Goal: Transaction & Acquisition: Purchase product/service

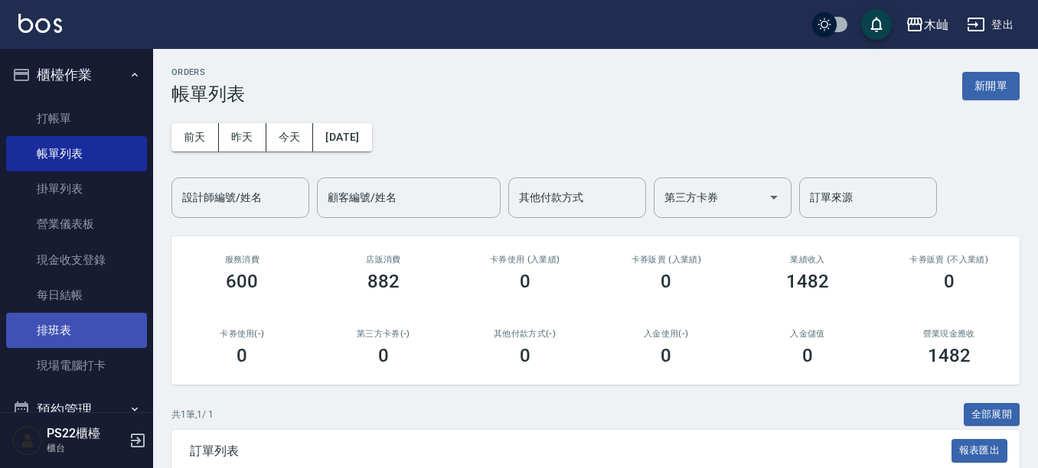
click at [100, 325] on link "排班表" at bounding box center [76, 330] width 141 height 35
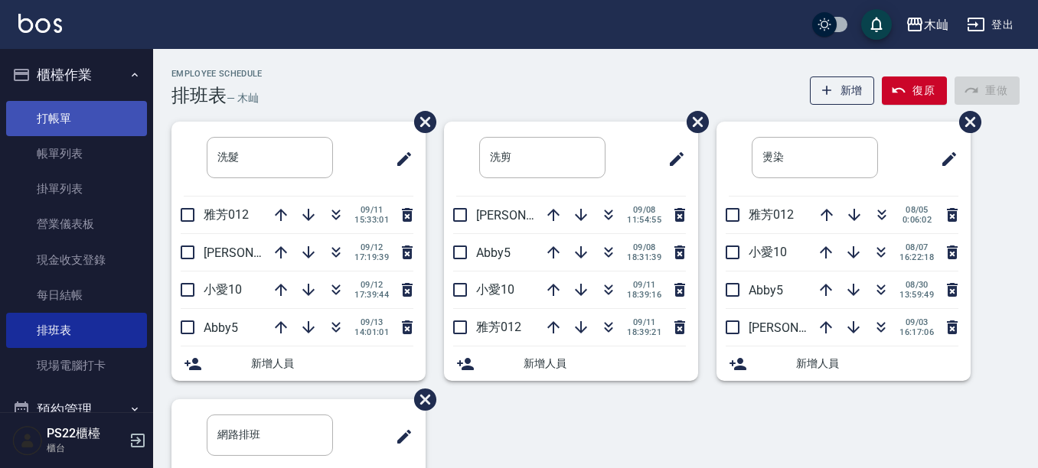
click at [122, 104] on link "打帳單" at bounding box center [76, 118] width 141 height 35
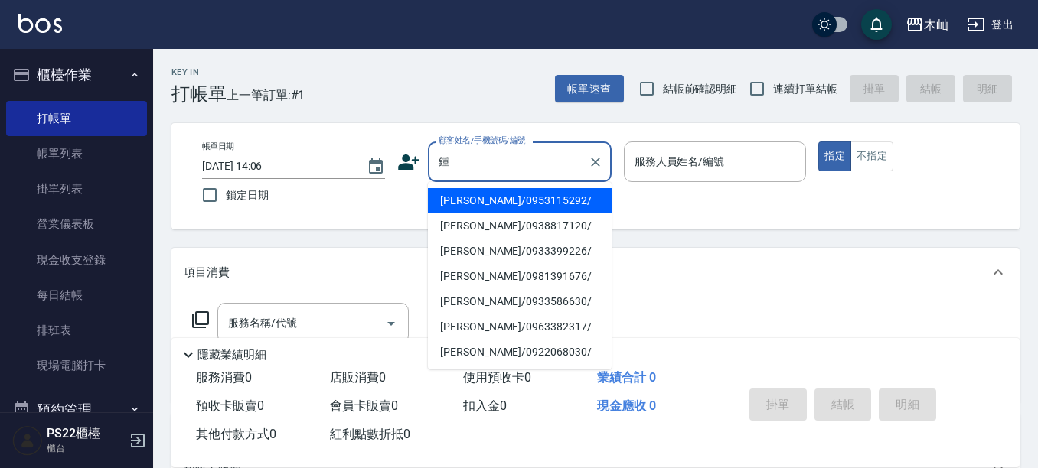
click at [514, 207] on li "[PERSON_NAME]/0953115292/" at bounding box center [520, 200] width 184 height 25
type input "[PERSON_NAME]/0953115292/"
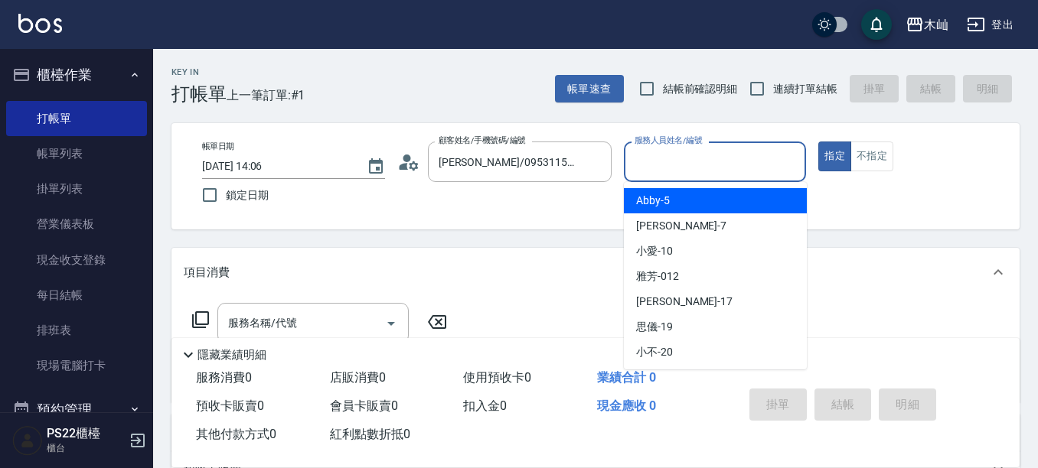
click at [733, 162] on input "服務人員姓名/編號" at bounding box center [715, 161] width 169 height 27
click at [703, 208] on div "Abby -5" at bounding box center [715, 200] width 183 height 25
type input "Abby-5"
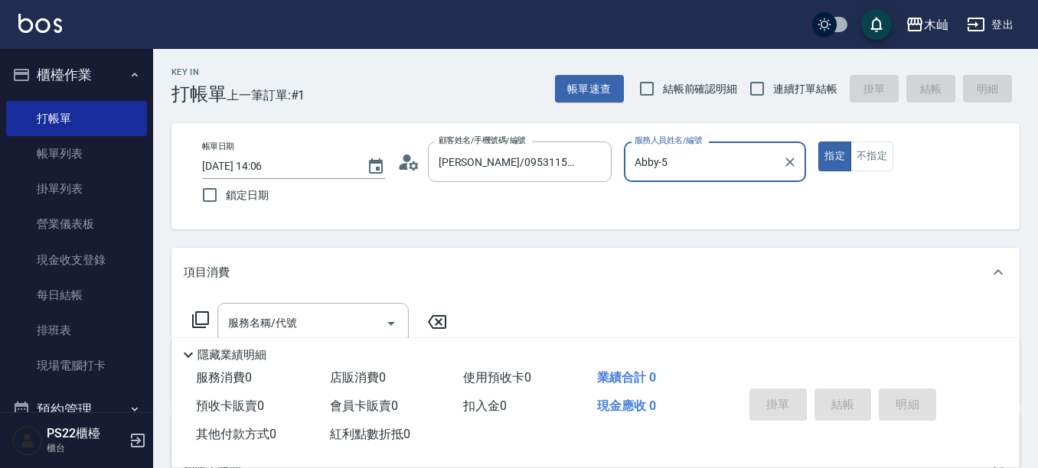
scroll to position [77, 0]
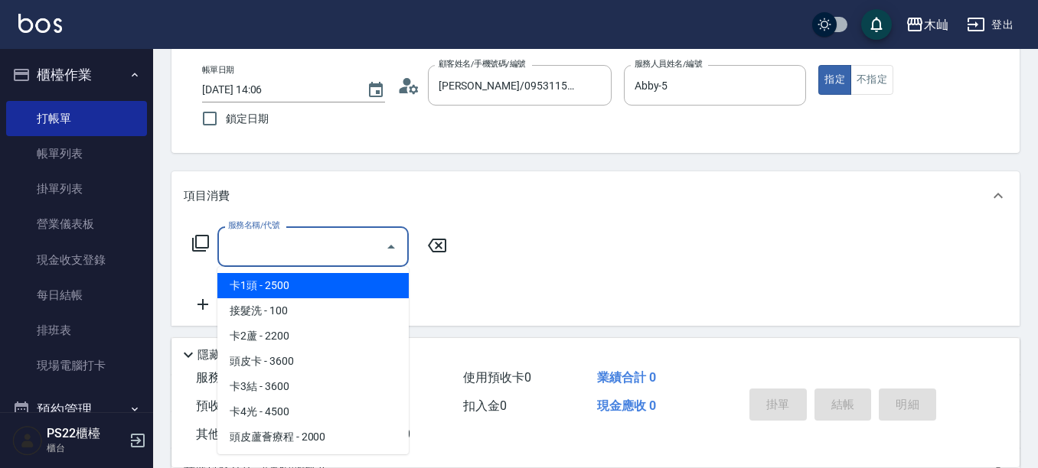
click at [337, 237] on input "服務名稱/代號" at bounding box center [301, 246] width 155 height 27
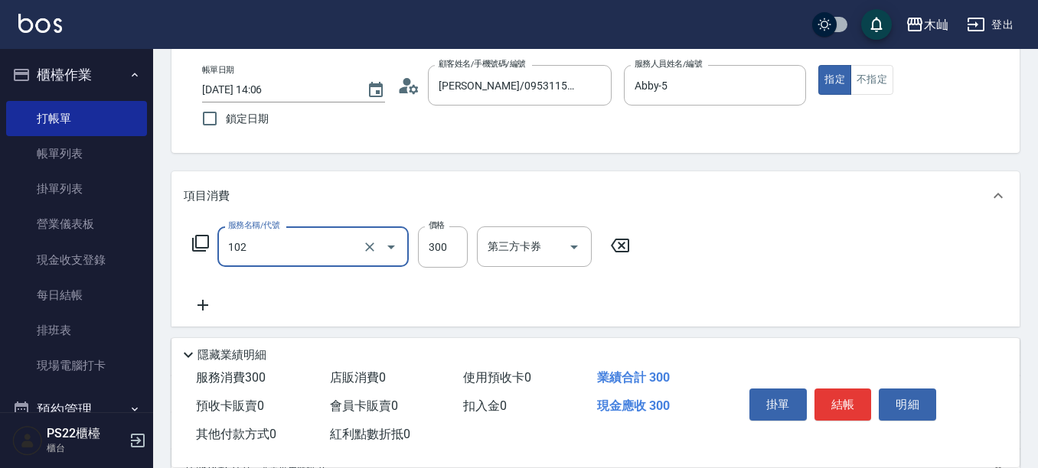
type input "精油洗髮(102)"
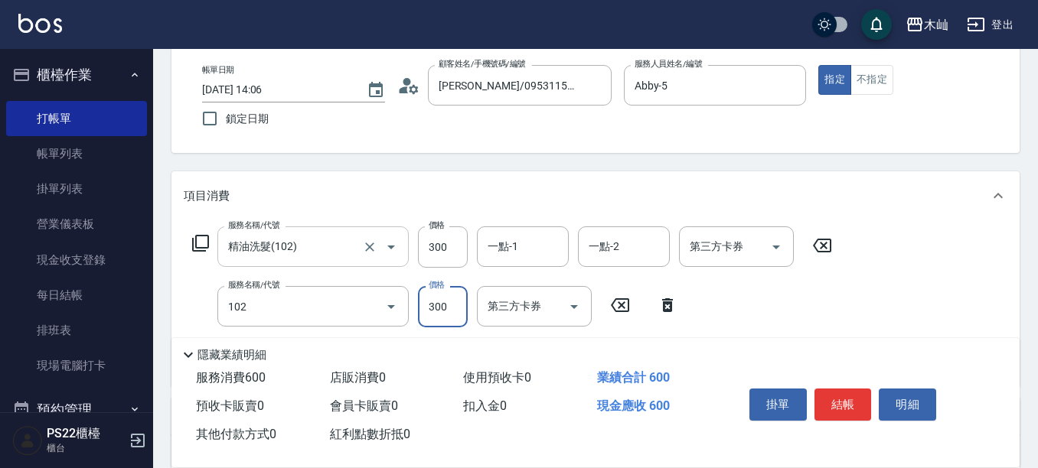
type input "精油洗髮(102)"
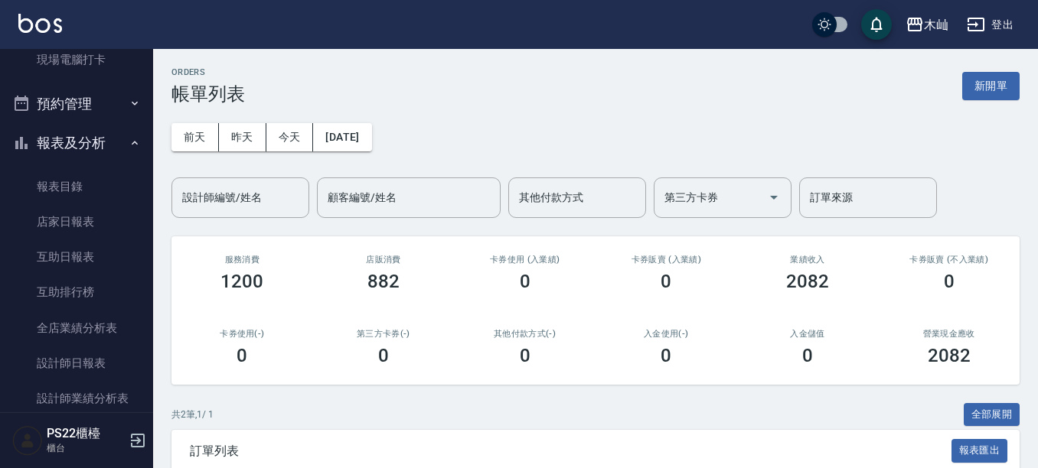
scroll to position [383, 0]
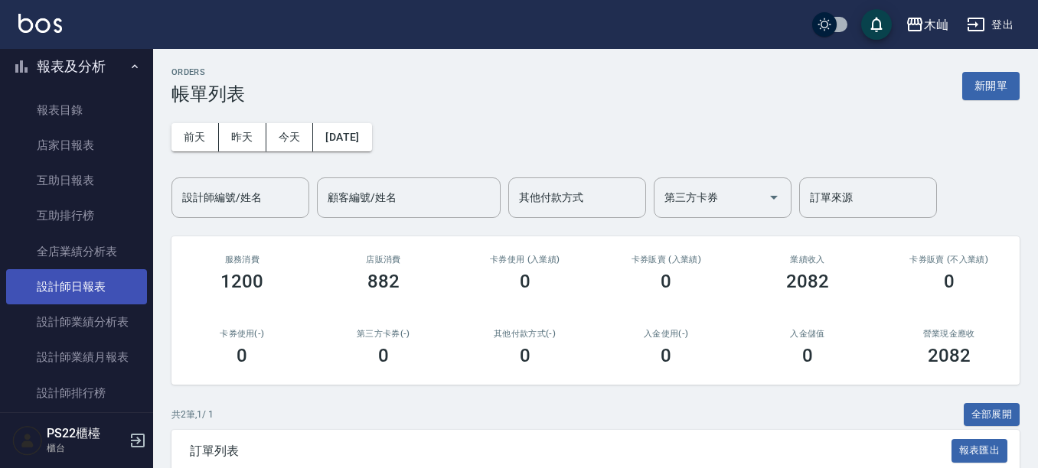
click at [103, 303] on link "設計師日報表" at bounding box center [76, 286] width 141 height 35
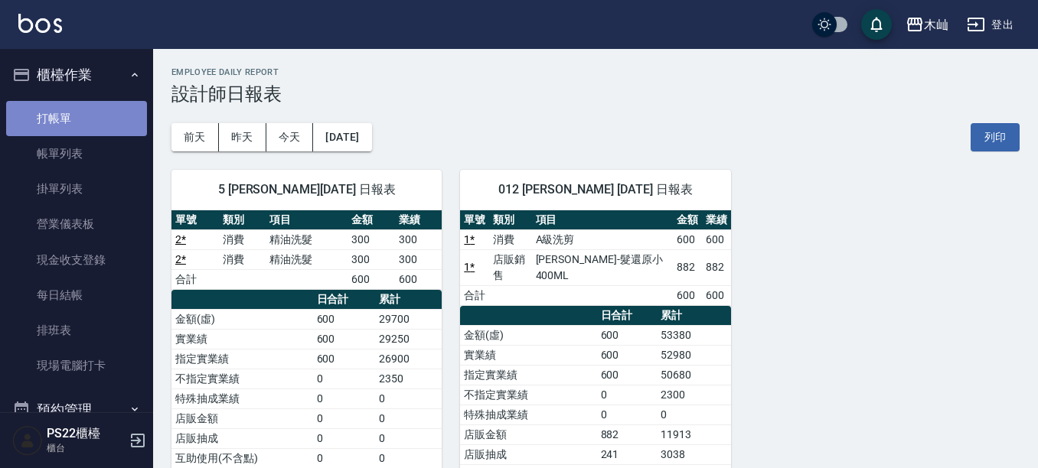
click at [78, 124] on link "打帳單" at bounding box center [76, 118] width 141 height 35
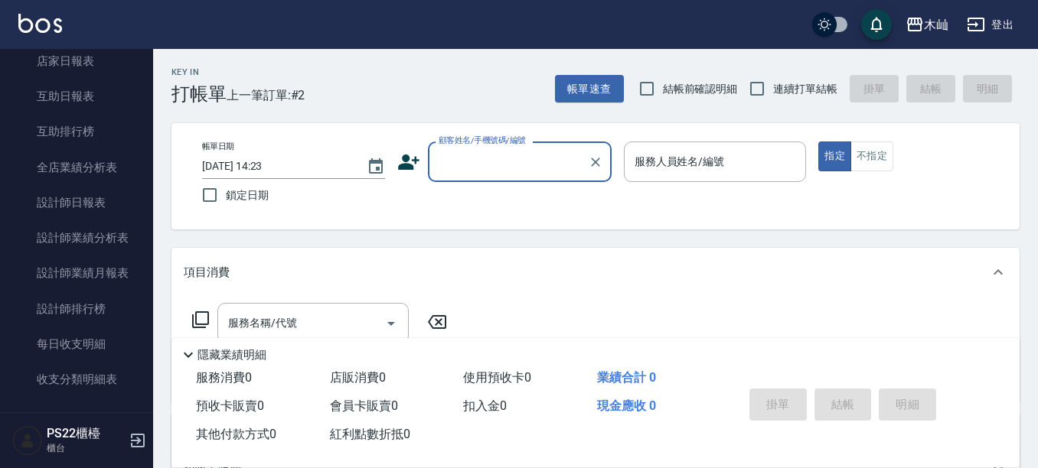
scroll to position [612, 0]
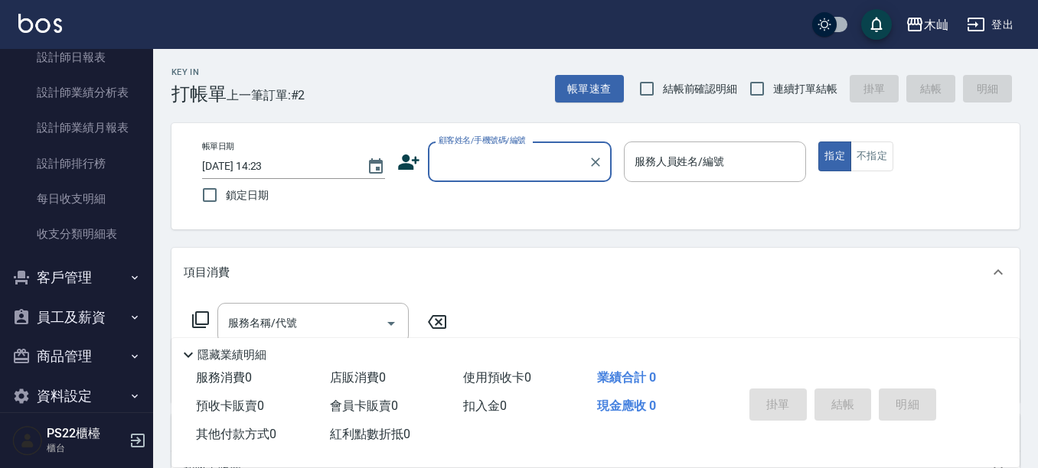
click at [91, 290] on button "客戶管理" at bounding box center [76, 278] width 141 height 40
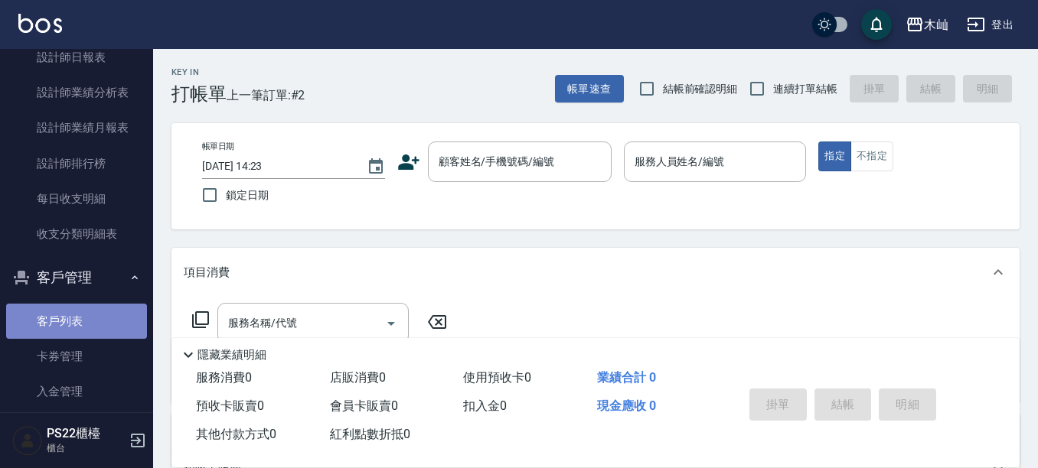
click at [100, 333] on link "客戶列表" at bounding box center [76, 321] width 141 height 35
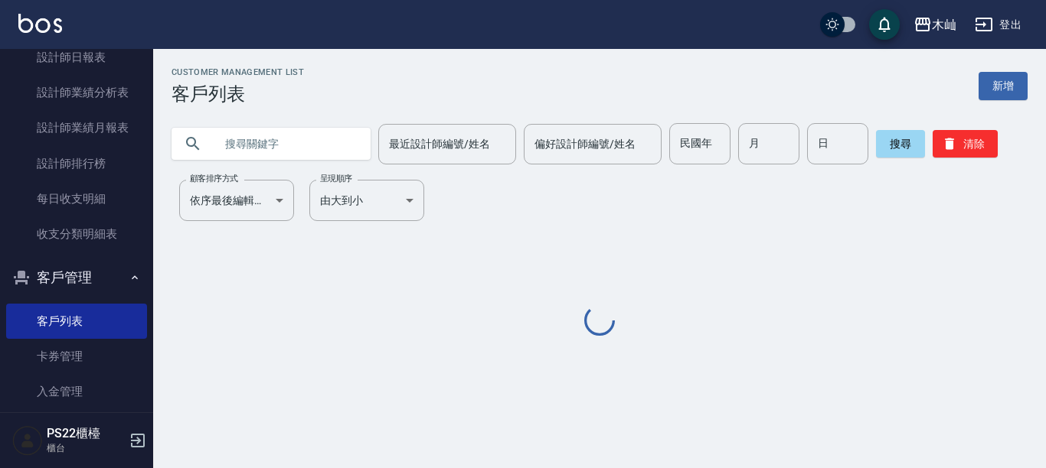
click at [260, 150] on input "text" at bounding box center [286, 143] width 144 height 41
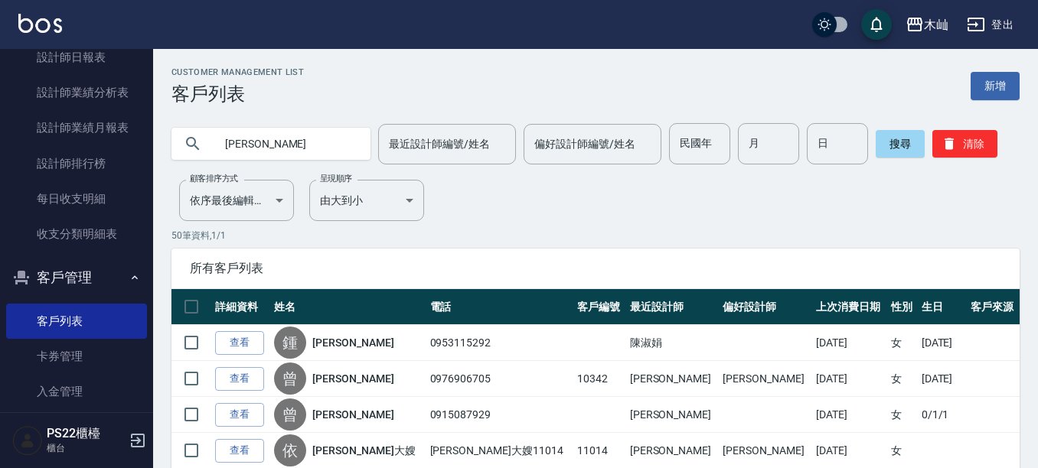
type input "林思"
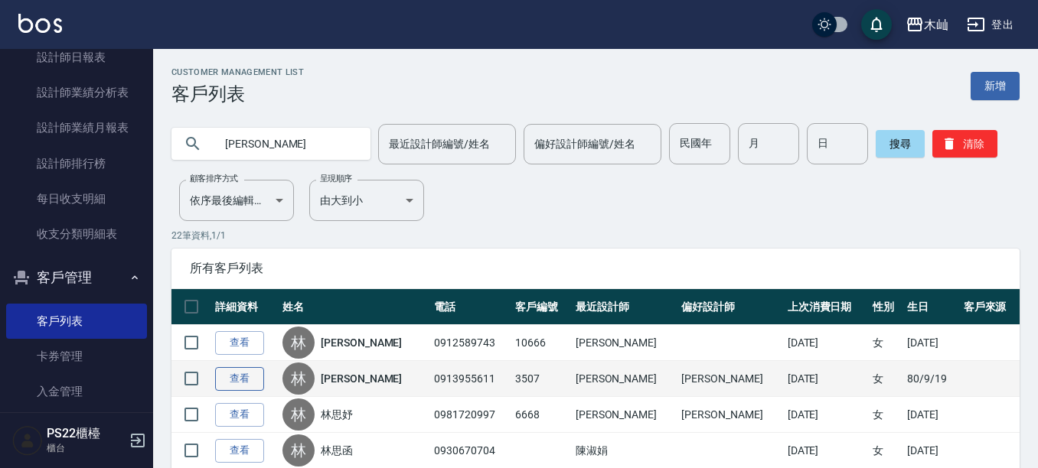
click at [238, 376] on link "查看" at bounding box center [239, 379] width 49 height 24
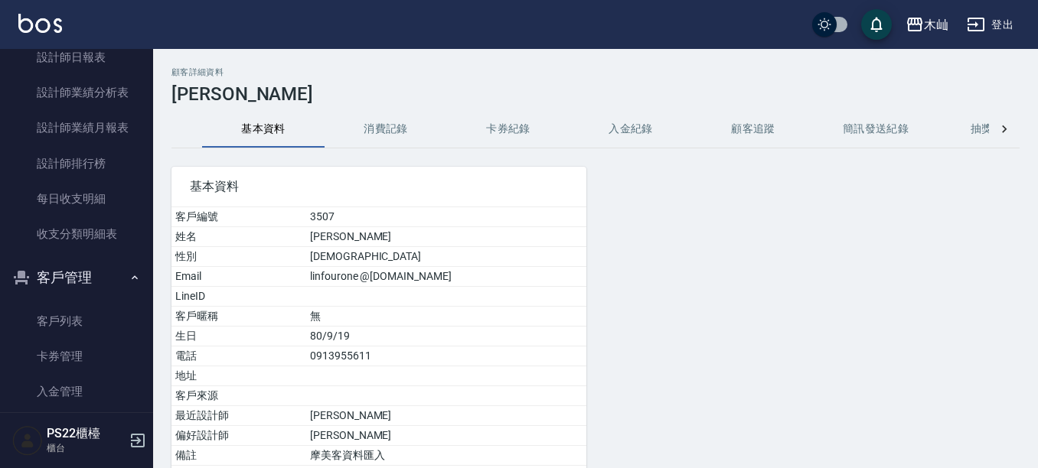
click at [386, 129] on button "消費記錄" at bounding box center [386, 129] width 122 height 37
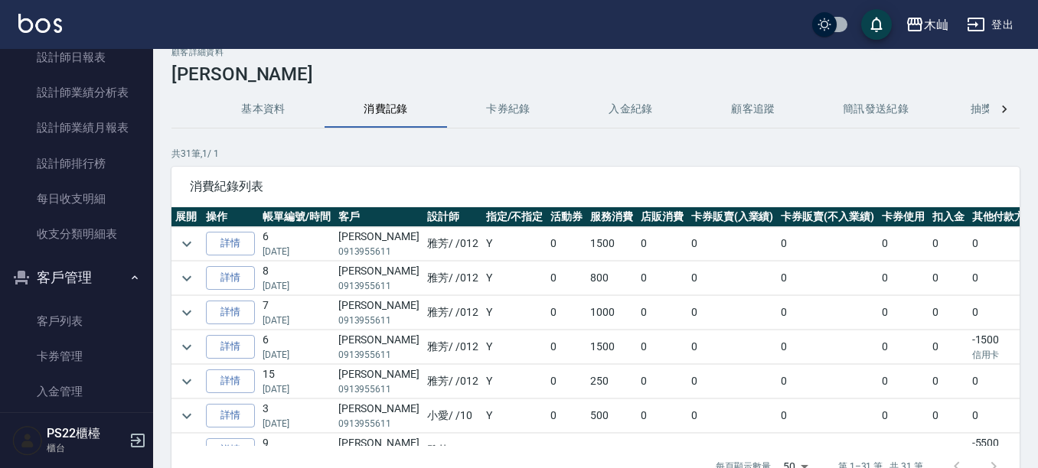
scroll to position [21, 0]
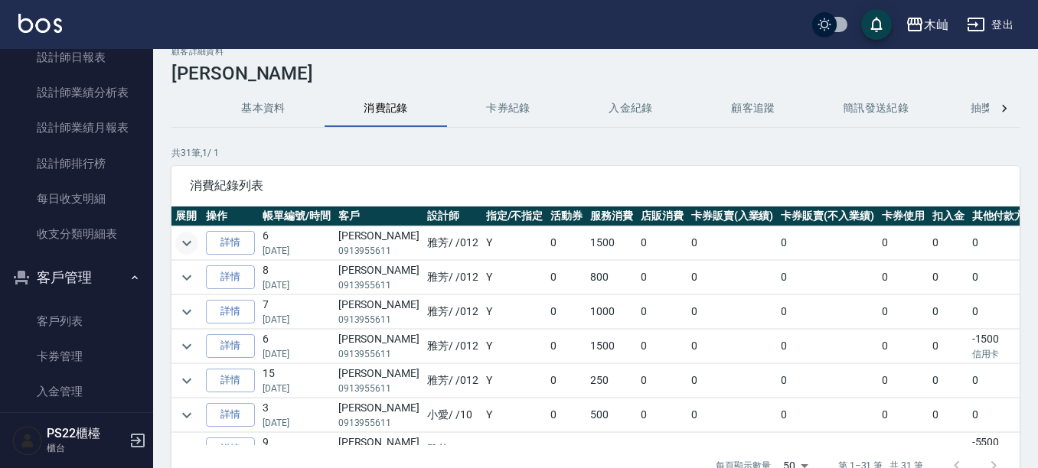
click at [185, 236] on icon "expand row" at bounding box center [187, 243] width 18 height 18
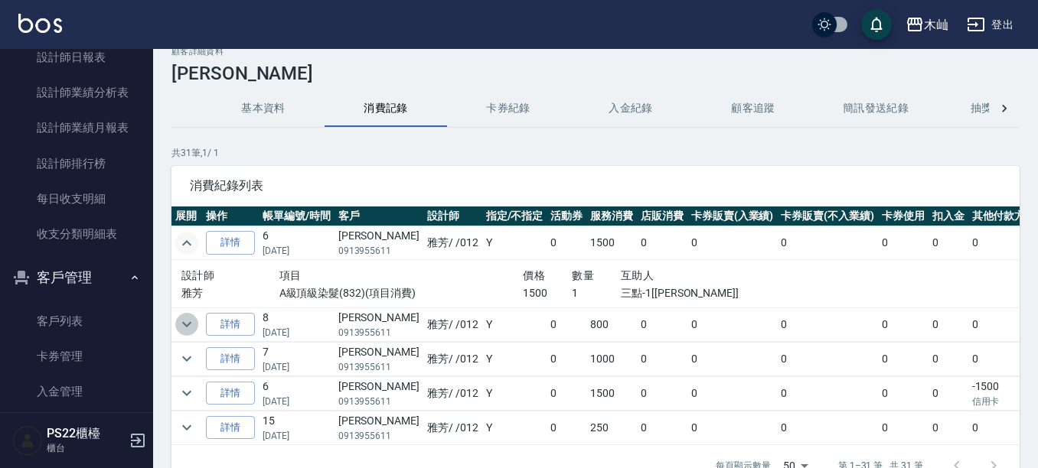
click at [193, 323] on icon "expand row" at bounding box center [187, 324] width 18 height 18
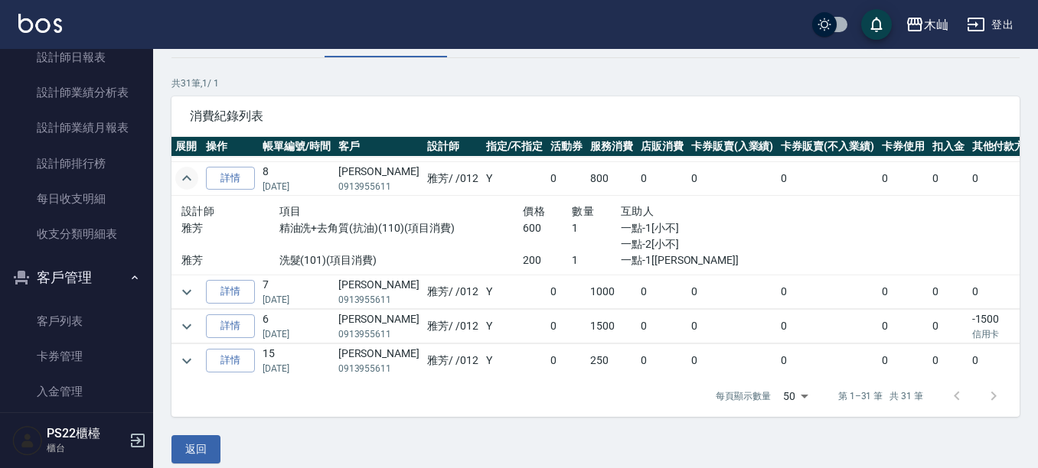
scroll to position [104, 0]
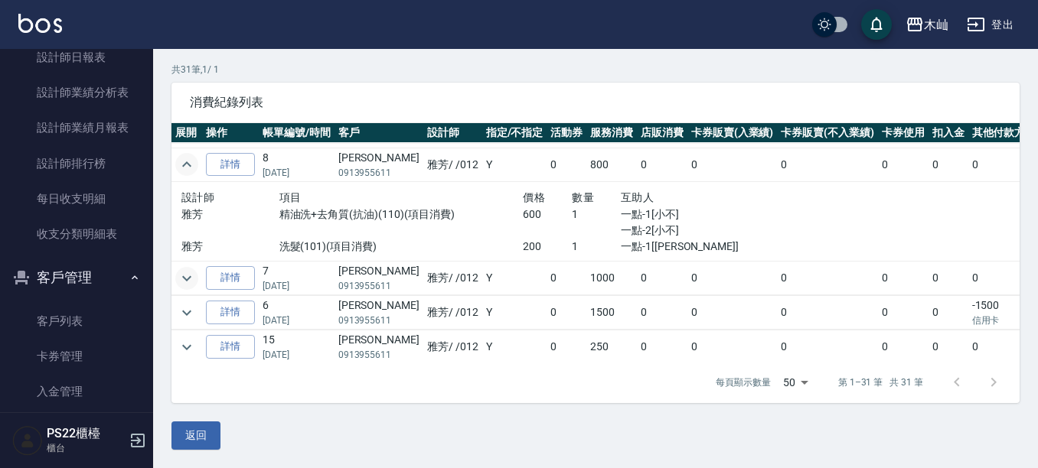
click at [186, 272] on icon "expand row" at bounding box center [187, 278] width 18 height 18
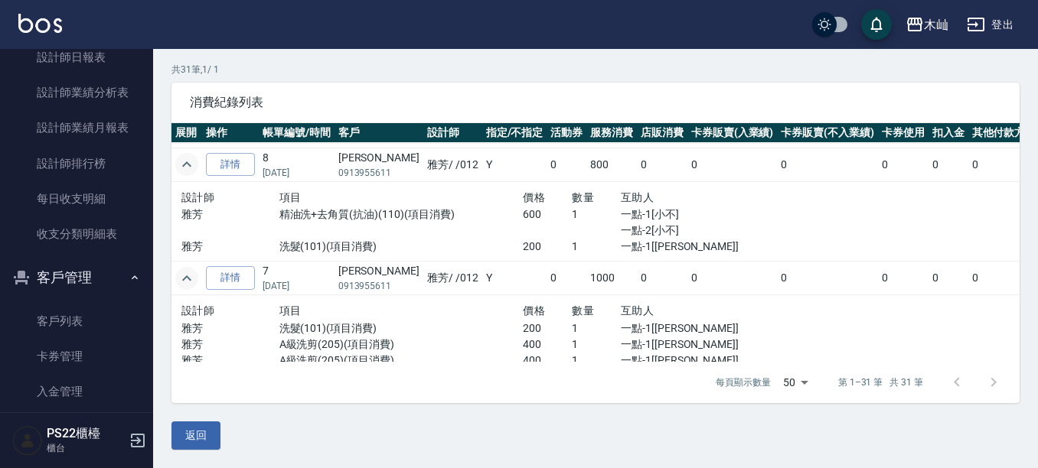
click at [1021, 152] on div "顧客詳細資料 林思儀 基本資料 消費記錄 卡券紀錄 入金紀錄 顧客追蹤 簡訊發送紀錄 抽獎券紀錄 共 31 筆, 1 / 1 消費紀錄列表 展開 操作 帳單編…" at bounding box center [595, 206] width 885 height 487
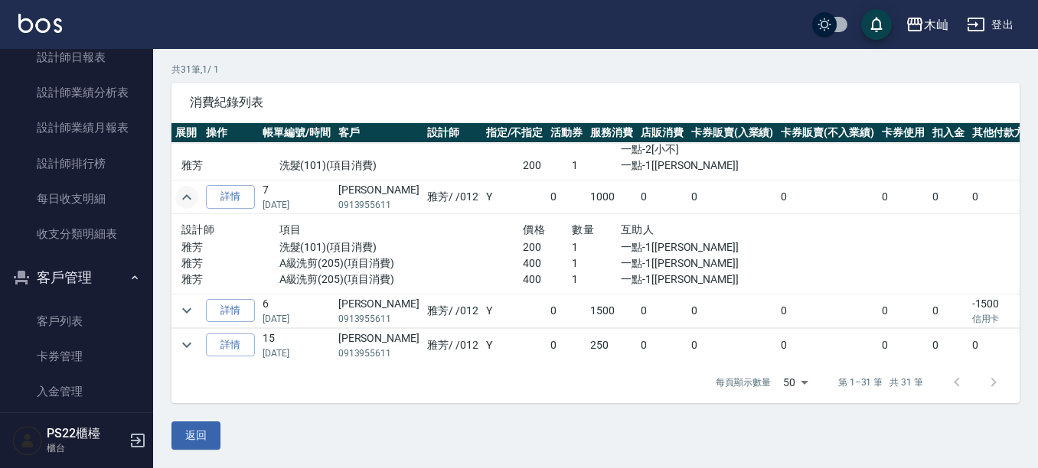
click at [359, 204] on p "0913955611" at bounding box center [378, 205] width 81 height 14
copy p "0913955611"
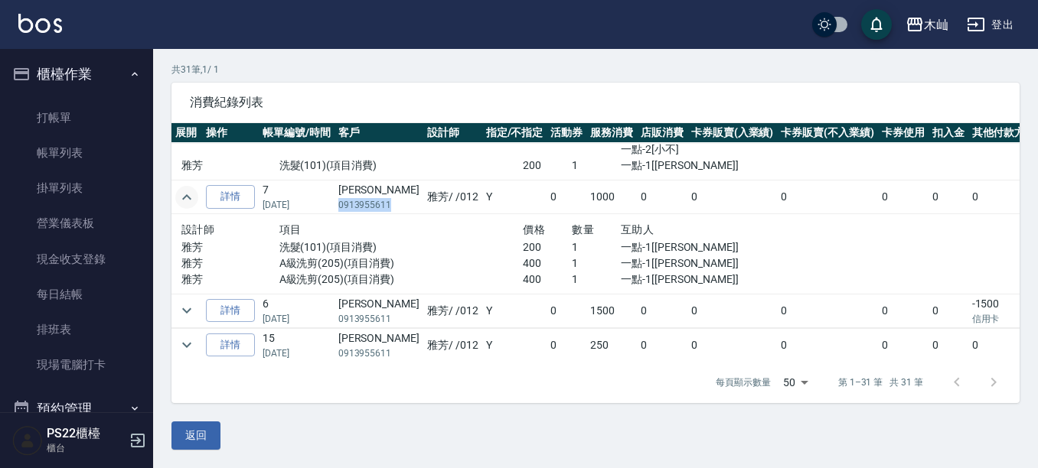
scroll to position [0, 0]
click at [57, 122] on link "打帳單" at bounding box center [76, 118] width 141 height 35
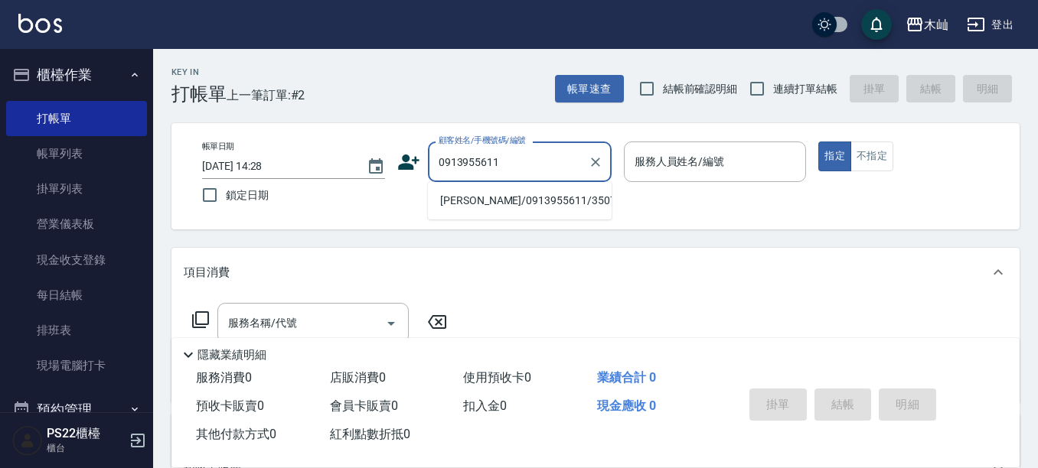
click at [530, 200] on li "[PERSON_NAME]/0913955611/3507" at bounding box center [520, 200] width 184 height 25
type input "[PERSON_NAME]/0913955611/3507"
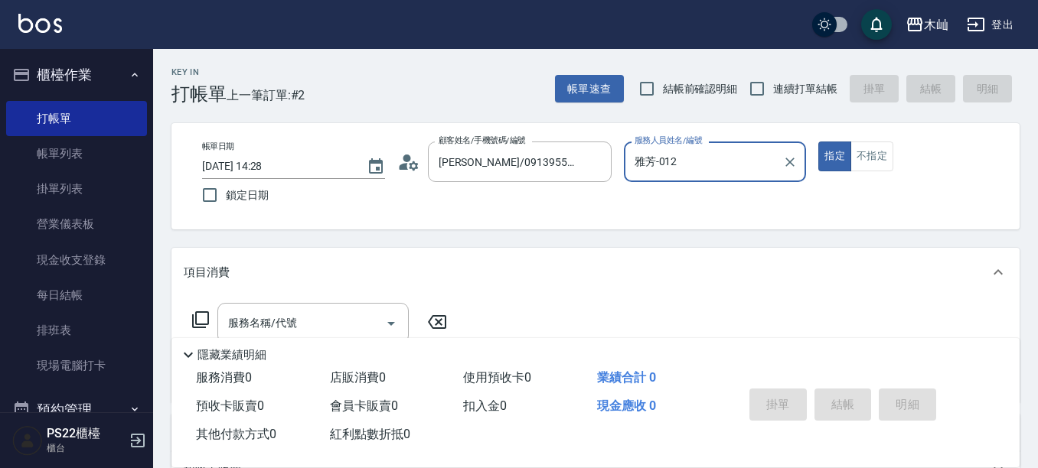
type input "雅芳-012"
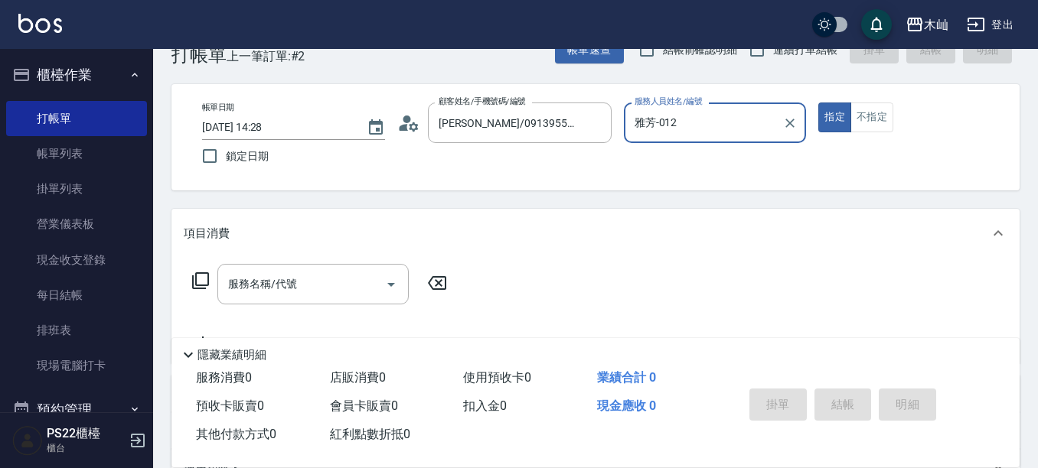
scroll to position [77, 0]
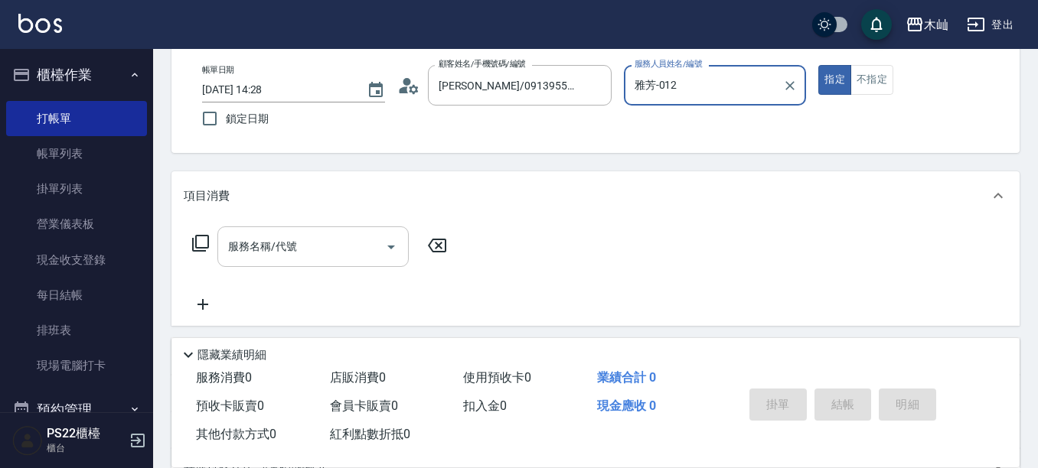
click at [346, 250] on input "服務名稱/代號" at bounding box center [301, 246] width 155 height 27
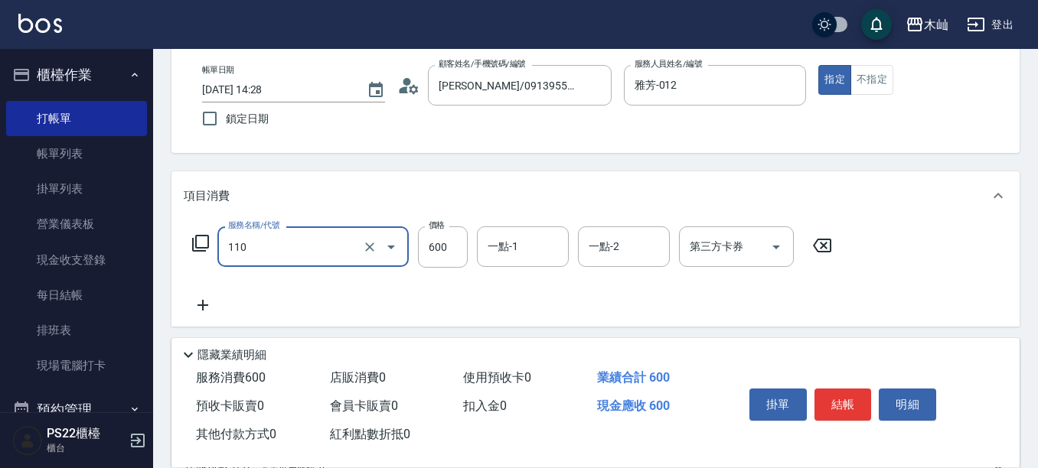
click at [348, 240] on input "110" at bounding box center [291, 246] width 135 height 27
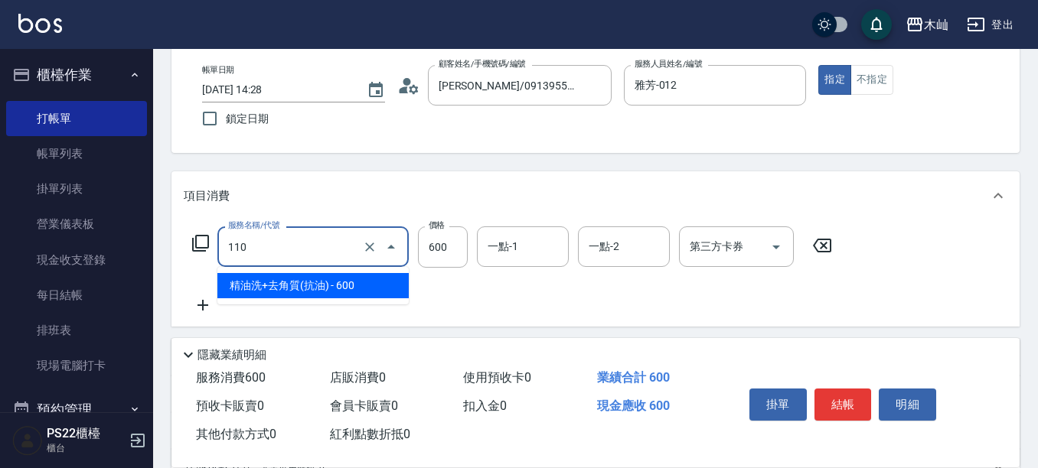
click at [317, 288] on span "精油洗+去角質(抗油) - 600" at bounding box center [312, 285] width 191 height 25
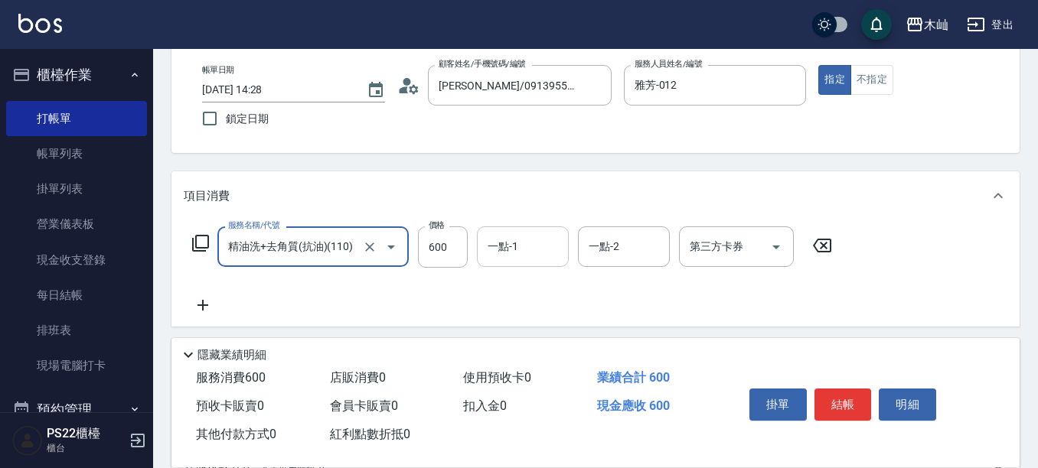
type input "精油洗+去角質(抗油)(110)"
click at [524, 240] on input "一點-1" at bounding box center [523, 246] width 78 height 27
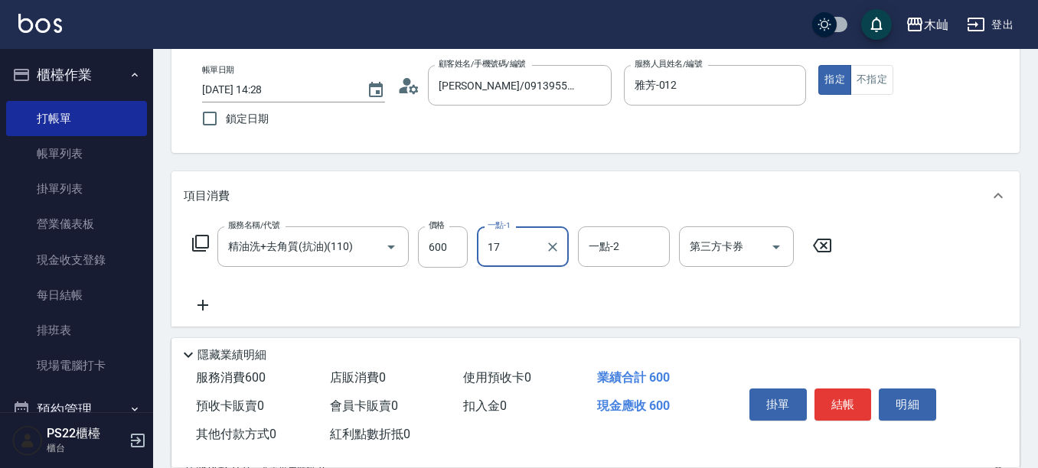
type input "[PERSON_NAME]-17"
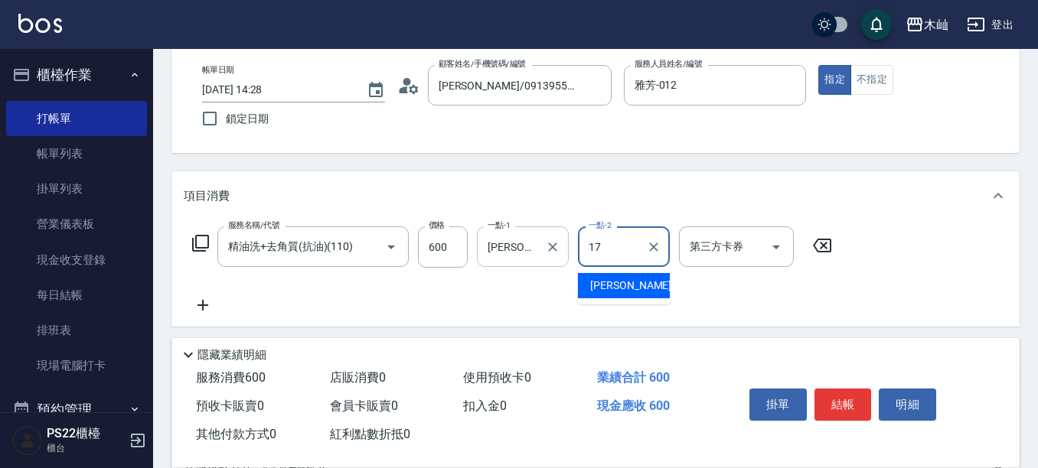
type input "[PERSON_NAME]-17"
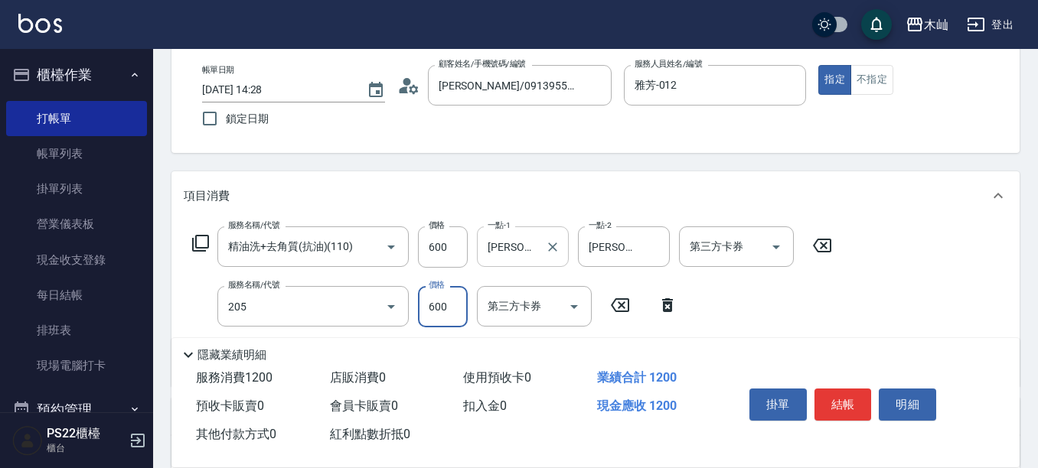
type input "A級洗剪(205)"
type input "400"
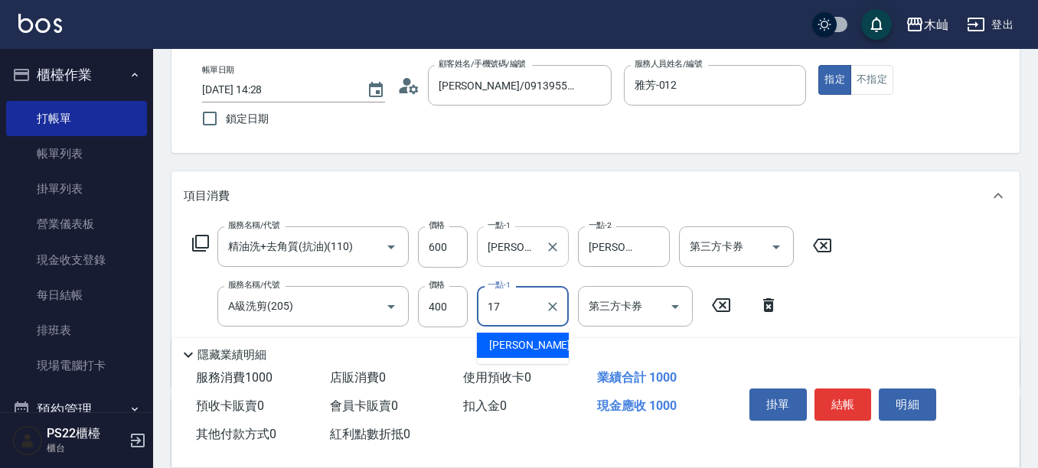
type input "[PERSON_NAME]-17"
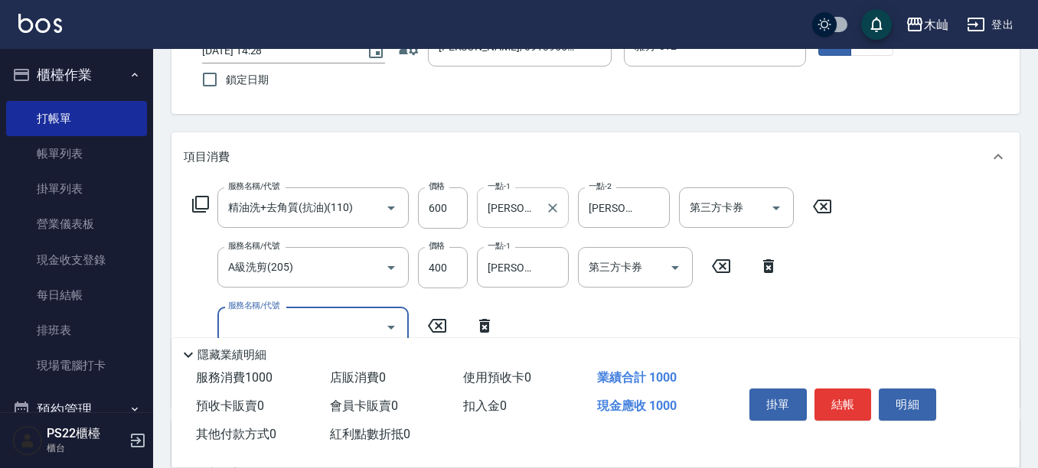
scroll to position [153, 0]
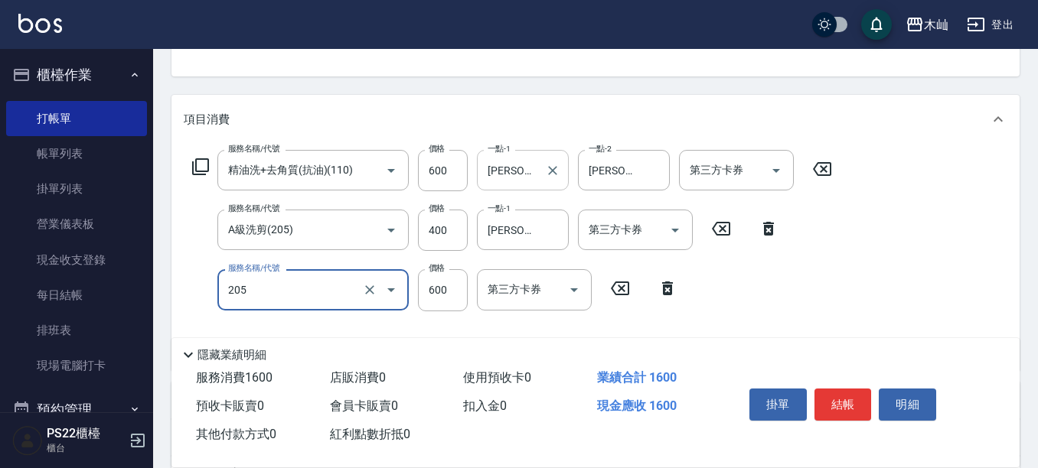
type input "A級洗剪(205)"
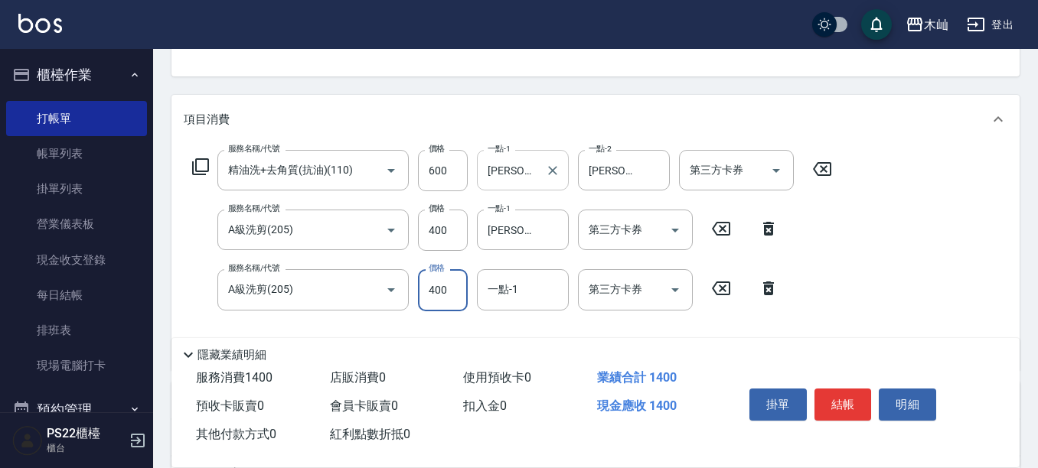
type input "400"
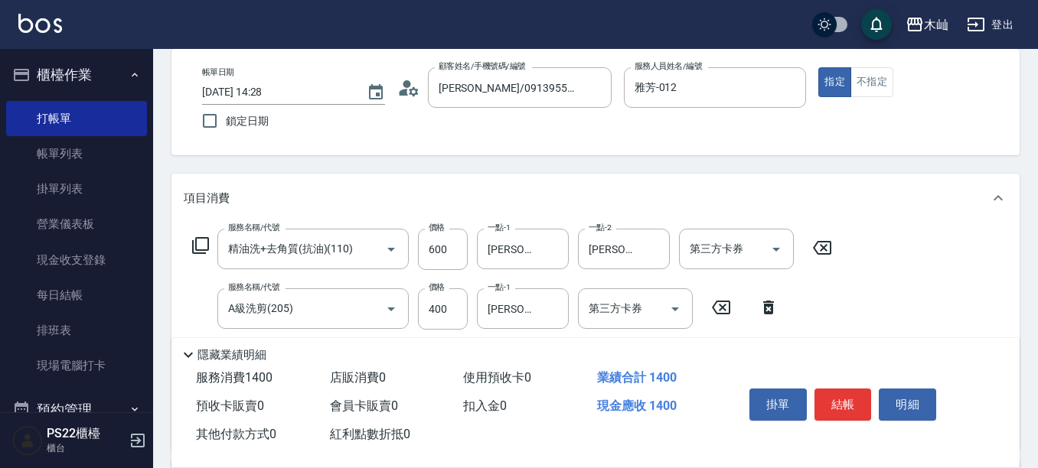
scroll to position [0, 0]
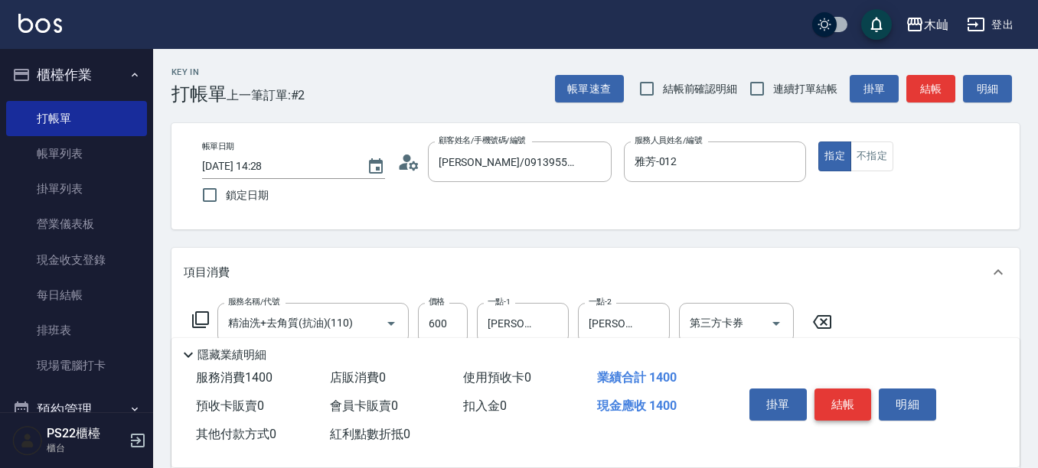
click at [847, 393] on button "結帳" at bounding box center [842, 405] width 57 height 32
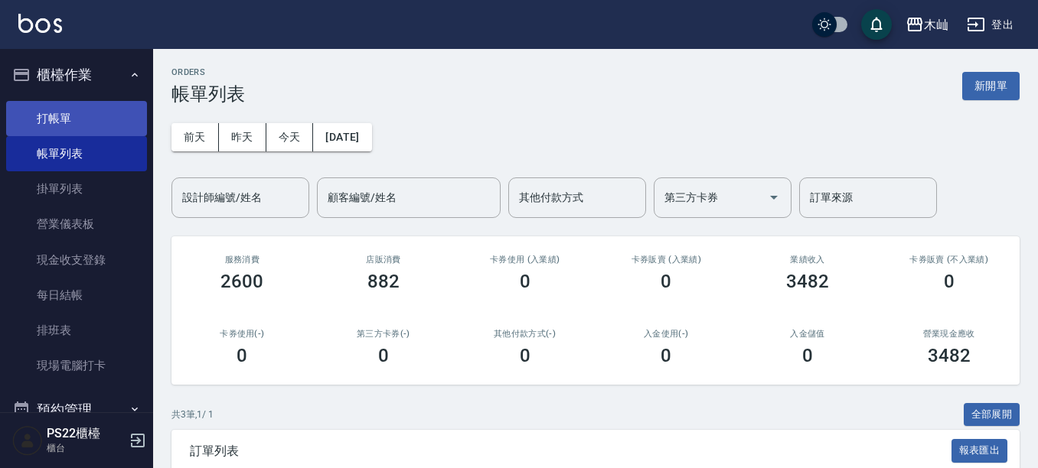
click at [106, 109] on link "打帳單" at bounding box center [76, 118] width 141 height 35
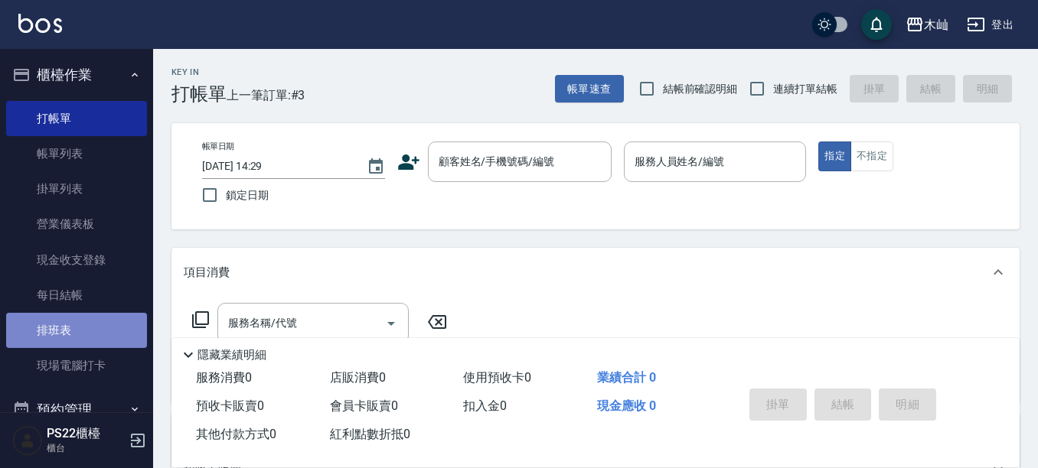
click at [108, 328] on link "排班表" at bounding box center [76, 330] width 141 height 35
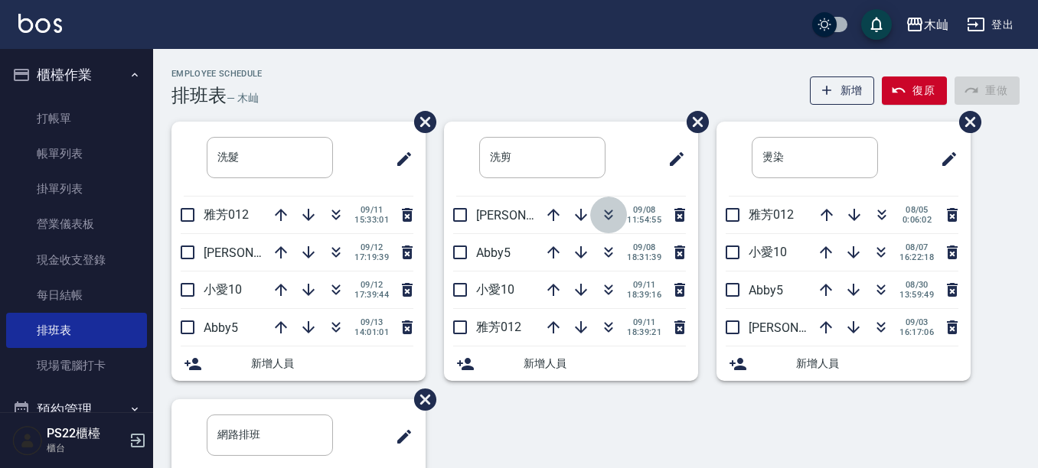
click at [610, 214] on icon "button" at bounding box center [608, 215] width 18 height 18
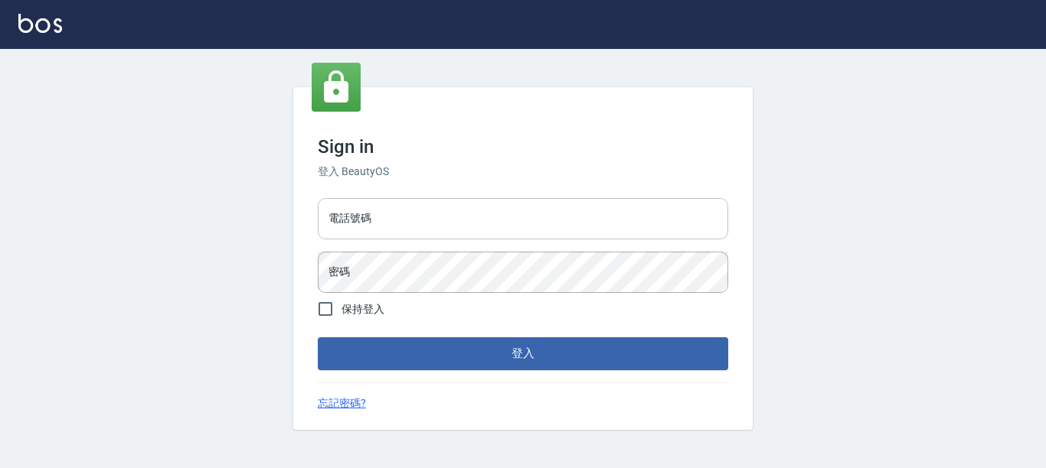
click at [406, 227] on input "電話號碼" at bounding box center [523, 218] width 410 height 41
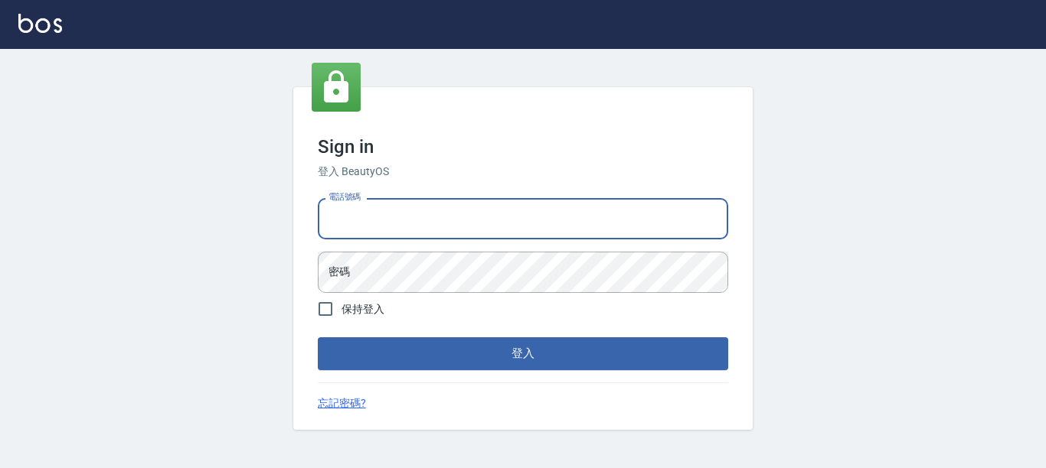
type input "7320483"
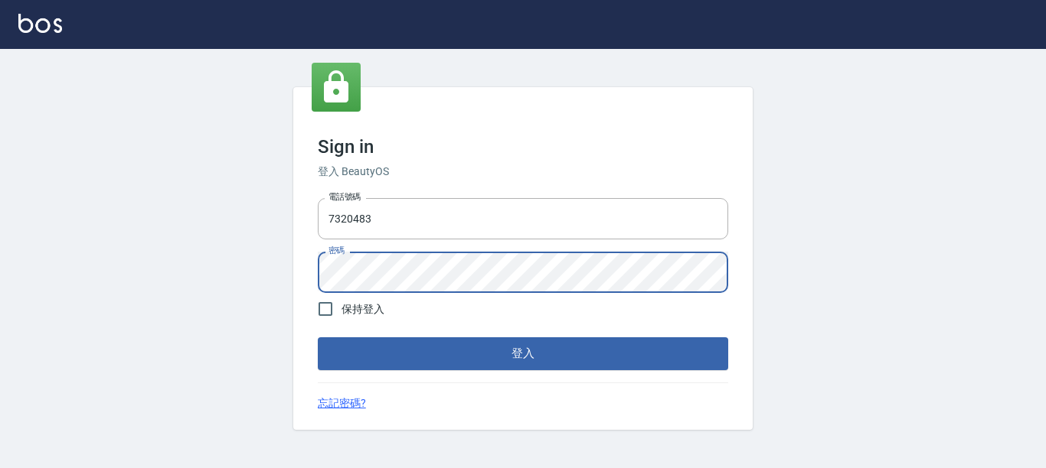
click at [318, 338] on button "登入" at bounding box center [523, 354] width 410 height 32
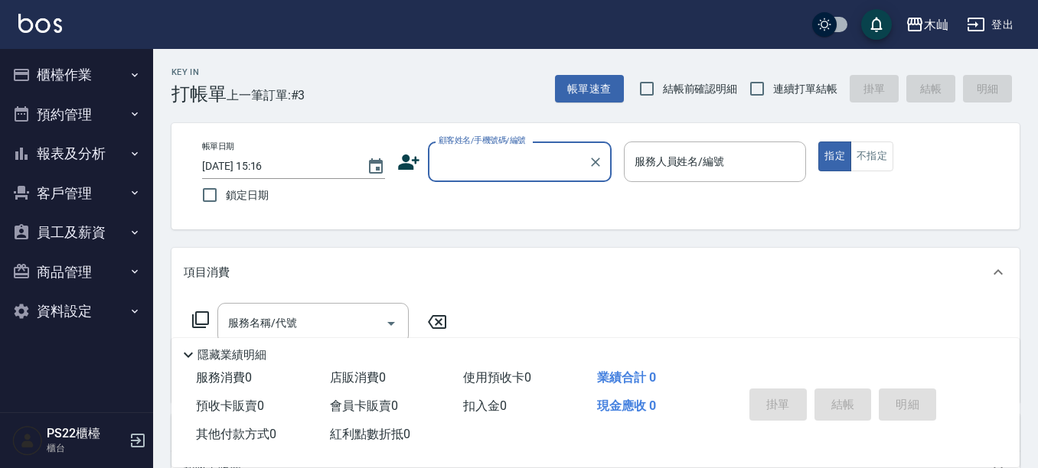
click at [515, 157] on input "顧客姓名/手機號碼/編號" at bounding box center [508, 161] width 147 height 27
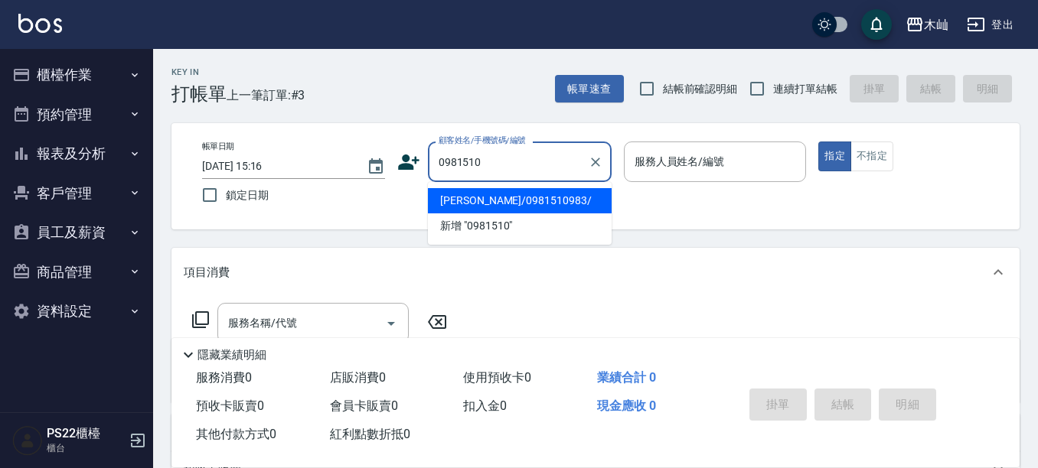
click at [487, 208] on li "[PERSON_NAME]/0981510983/" at bounding box center [520, 200] width 184 height 25
type input "[PERSON_NAME]/0981510983/"
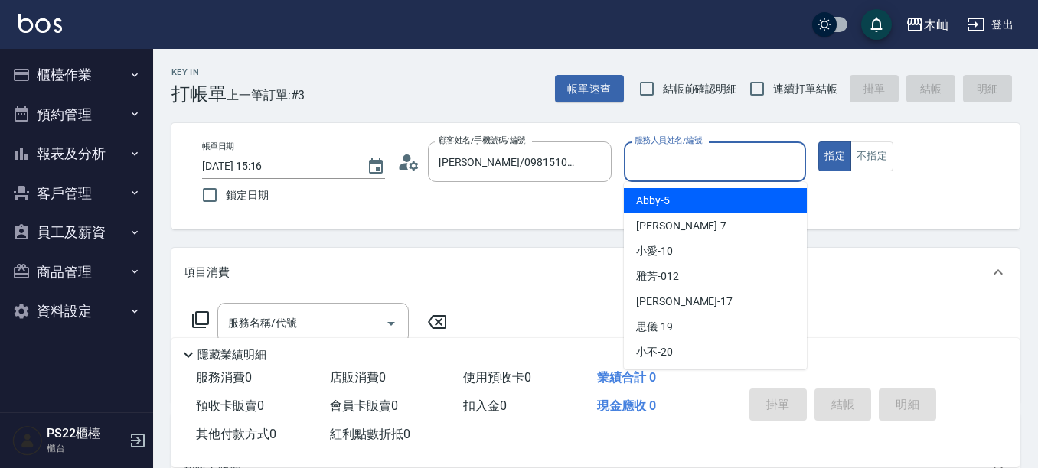
click at [677, 161] on input "服務人員姓名/編號" at bounding box center [715, 161] width 169 height 27
drag, startPoint x: 663, startPoint y: 203, endPoint x: 551, endPoint y: 253, distance: 122.3
click at [662, 204] on span "Abby -5" at bounding box center [653, 201] width 34 height 16
type input "Abby-5"
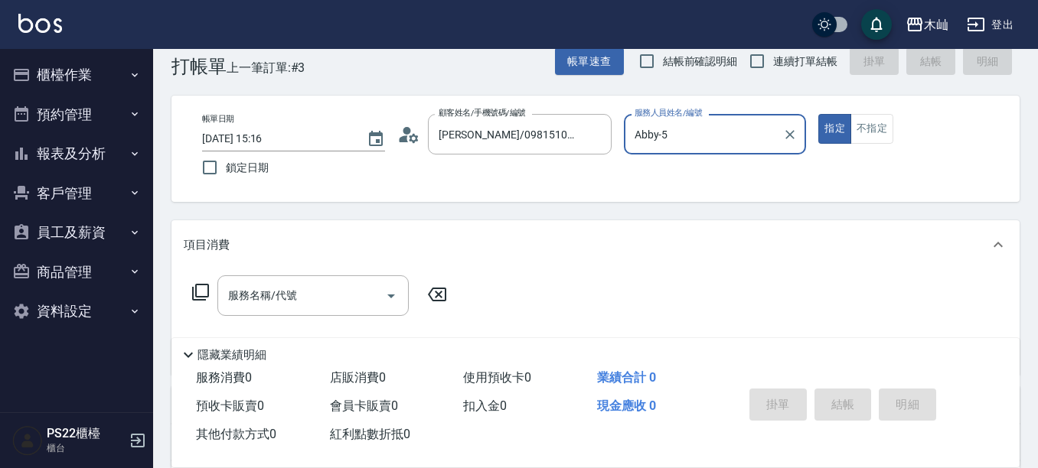
scroll to position [77, 0]
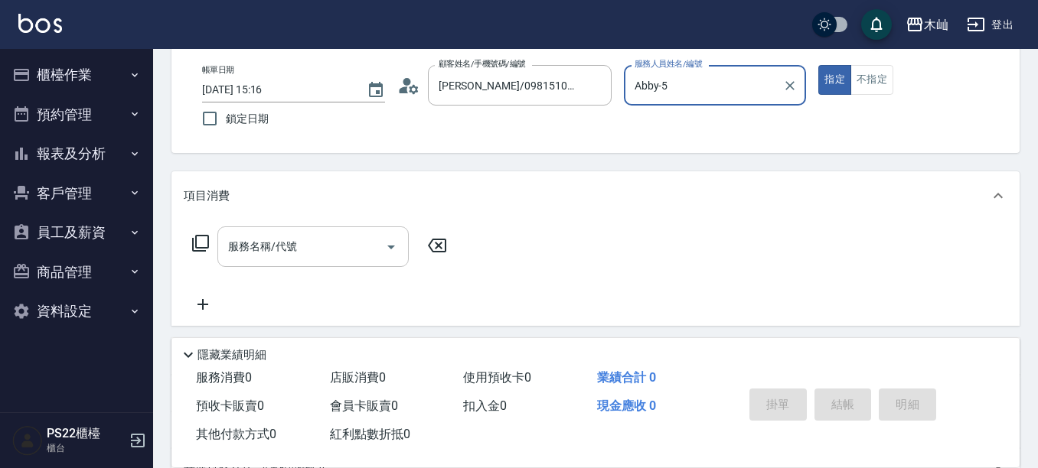
click at [374, 253] on input "服務名稱/代號" at bounding box center [301, 246] width 155 height 27
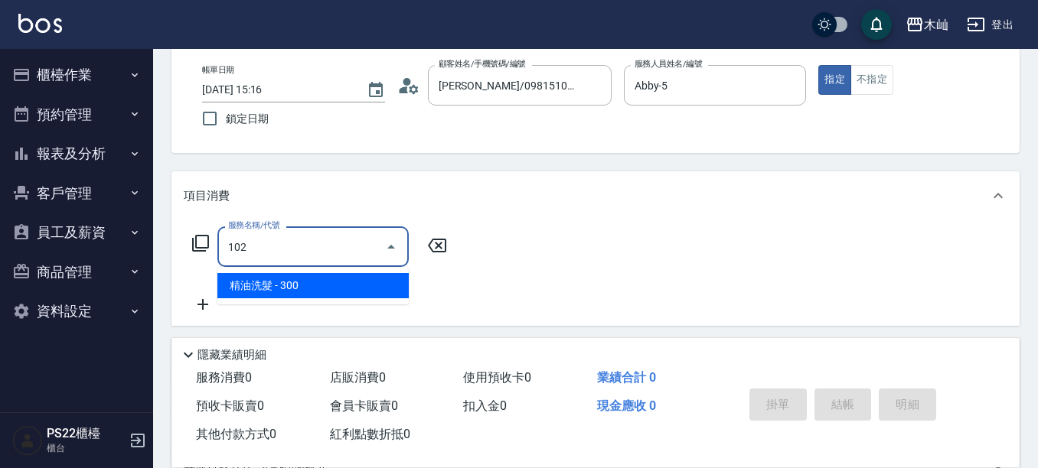
type input "精油洗髮(102)"
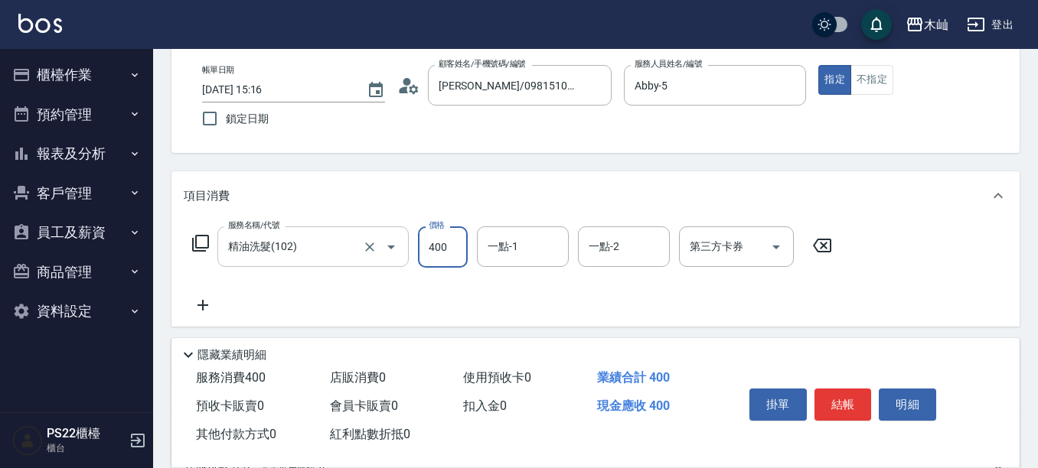
type input "400"
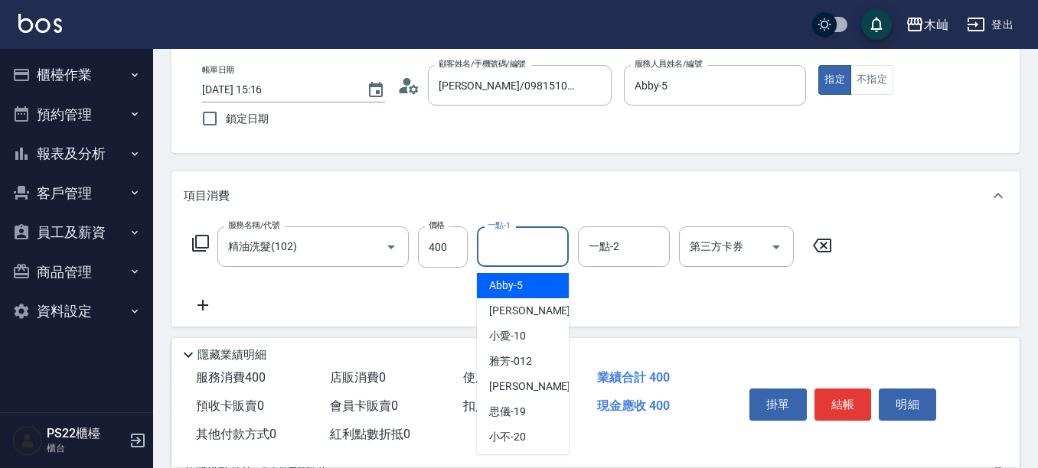
click at [528, 256] on input "一點-1" at bounding box center [523, 246] width 78 height 27
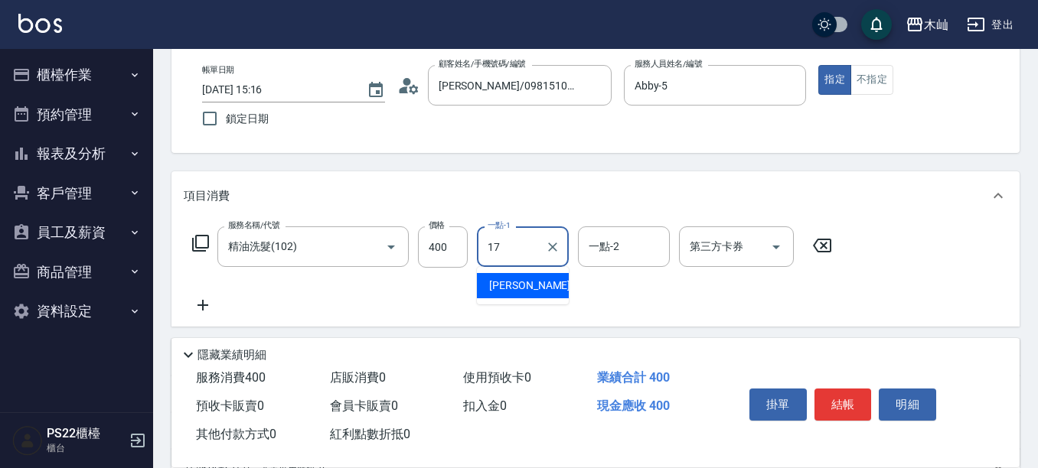
type input "[PERSON_NAME]-17"
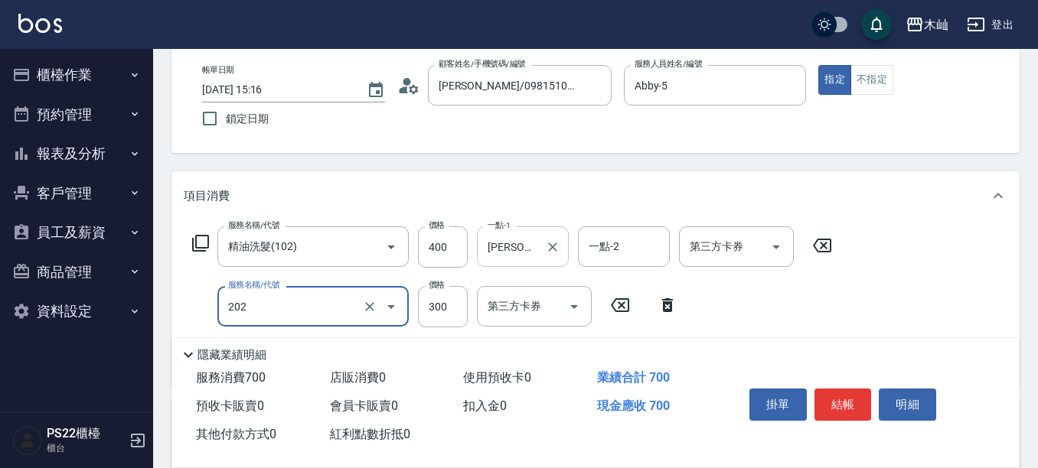
type input "單剪(202)"
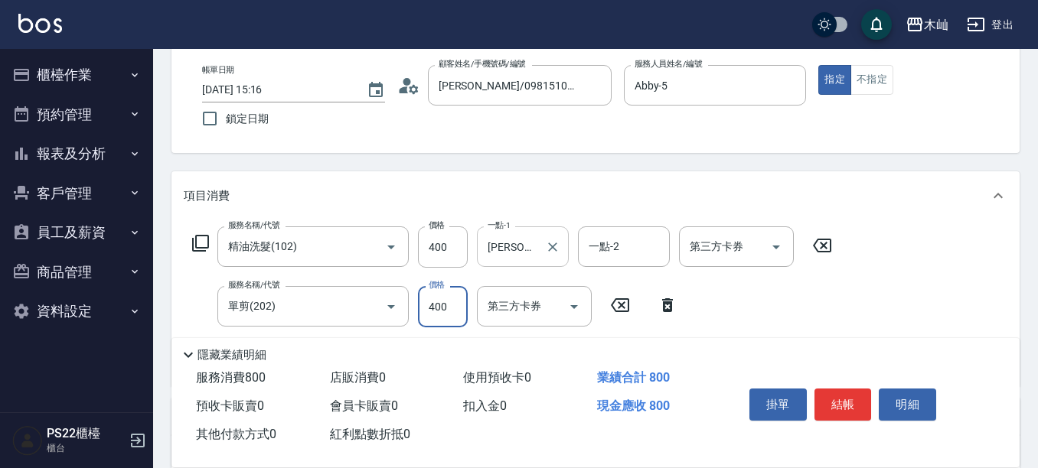
type input "400"
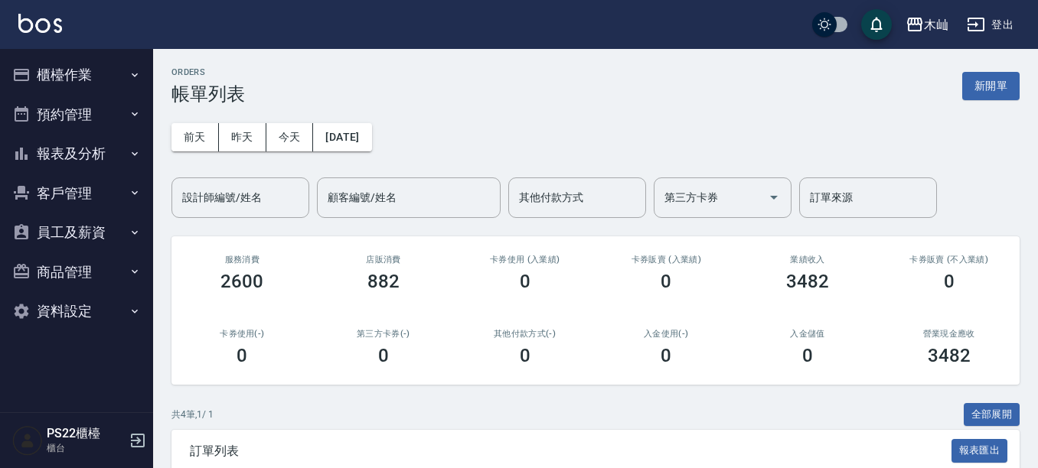
click at [101, 152] on button "報表及分析" at bounding box center [76, 154] width 141 height 40
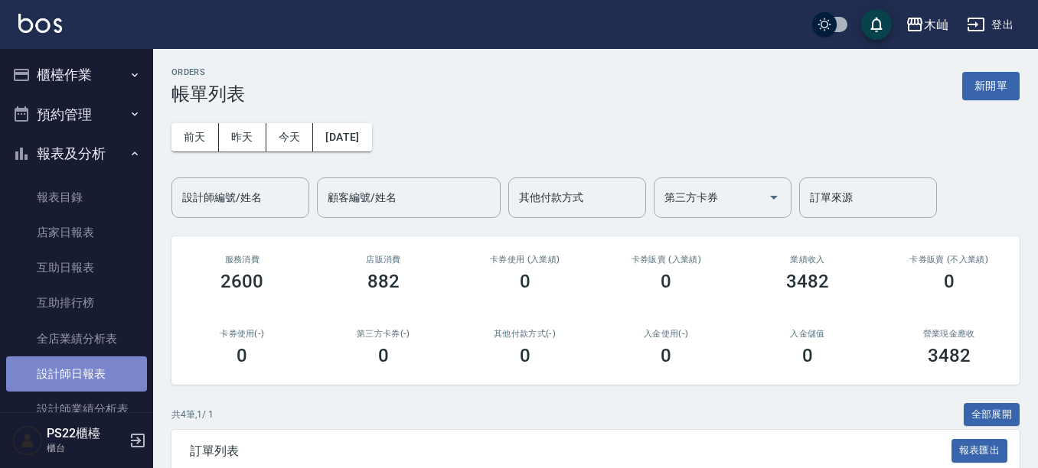
click at [85, 374] on link "設計師日報表" at bounding box center [76, 374] width 141 height 35
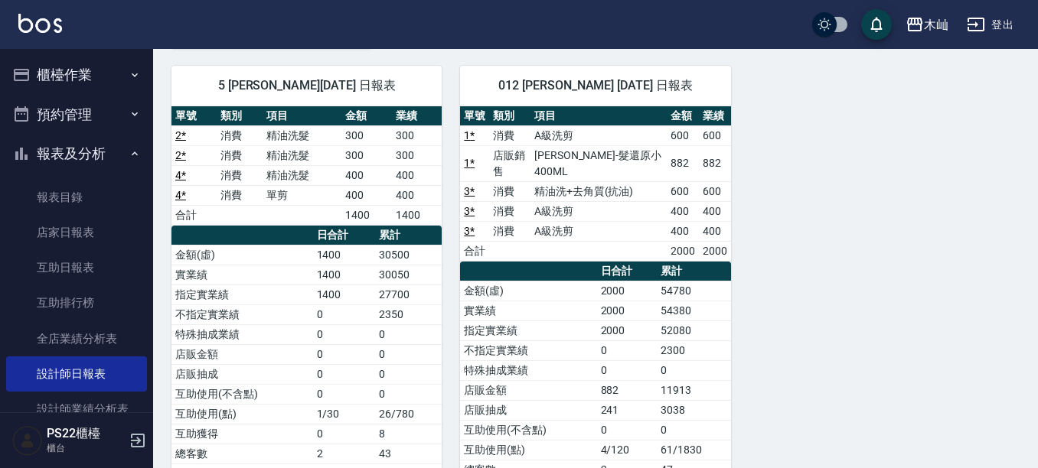
scroll to position [77, 0]
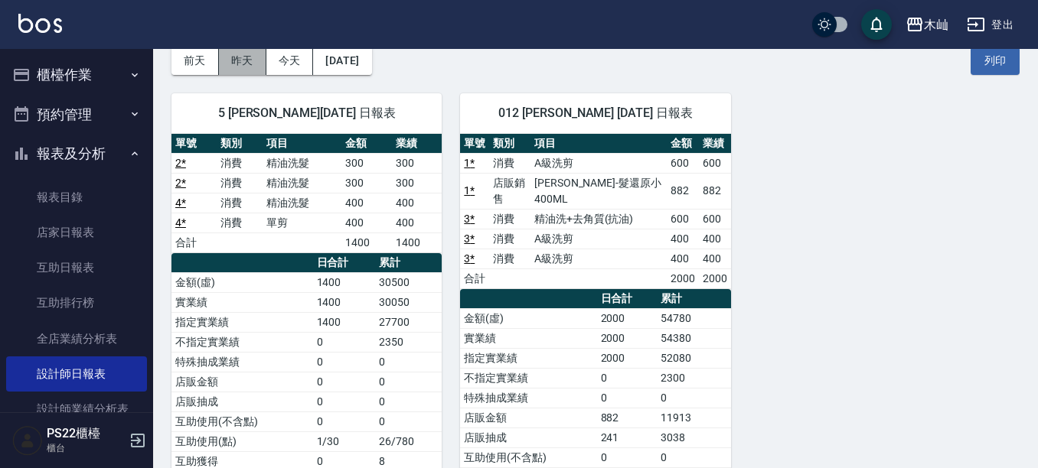
click at [243, 63] on button "昨天" at bounding box center [242, 61] width 47 height 28
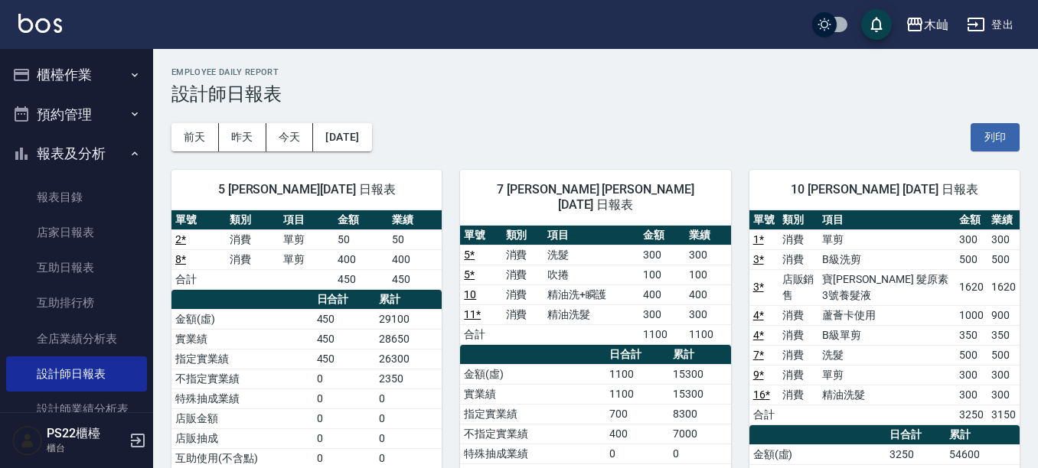
click at [85, 77] on button "櫃檯作業" at bounding box center [76, 75] width 141 height 40
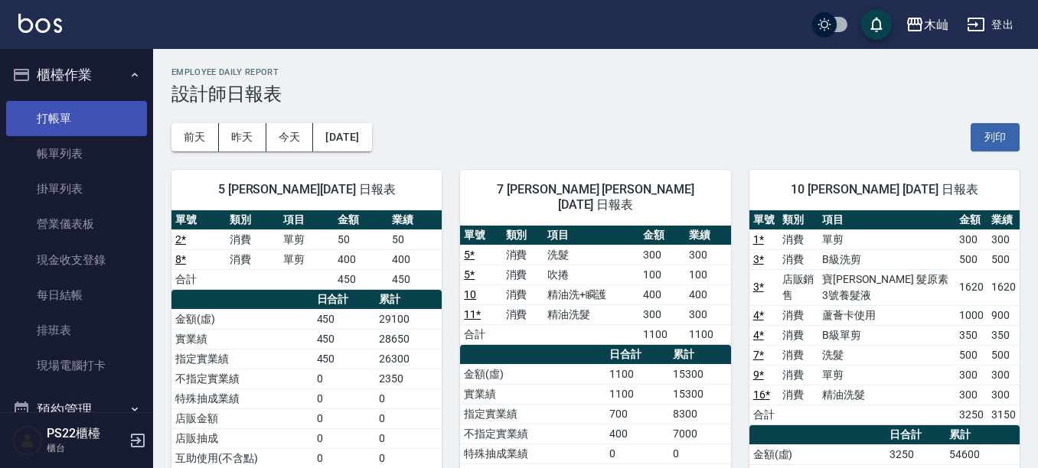
click at [84, 116] on link "打帳單" at bounding box center [76, 118] width 141 height 35
